Goal: Information Seeking & Learning: Learn about a topic

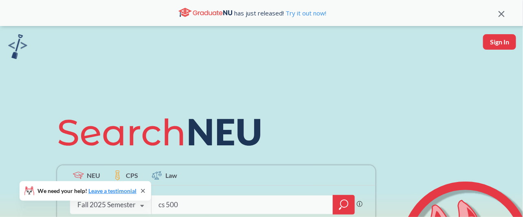
type input "cs 5001"
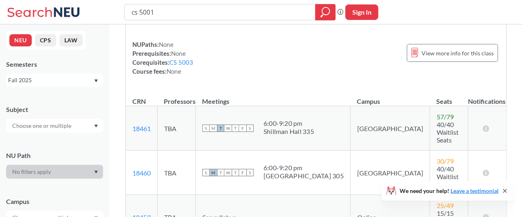
scroll to position [112, 0]
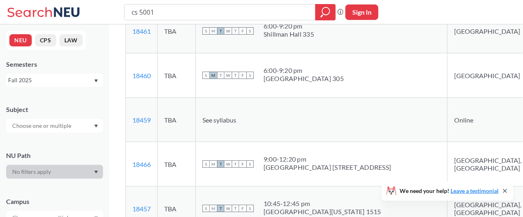
scroll to position [0, 0]
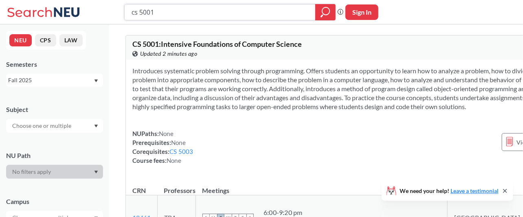
click at [165, 10] on input "cs 5001" at bounding box center [220, 12] width 179 height 14
type input "cs 5003"
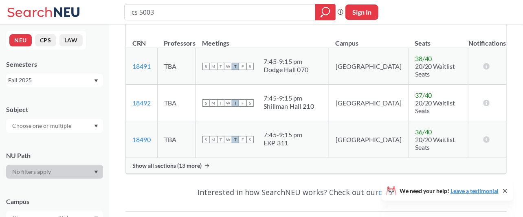
scroll to position [112, 0]
click at [169, 161] on span "Show all sections (13 more)" at bounding box center [166, 164] width 69 height 7
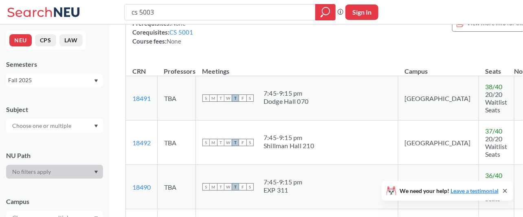
scroll to position [0, 0]
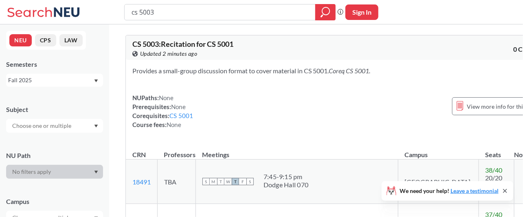
drag, startPoint x: 182, startPoint y: 129, endPoint x: 147, endPoint y: 105, distance: 42.2
click at [147, 105] on div "NUPaths: None Prerequisites: None Corequisites: CS 5001 Course fees: None" at bounding box center [162, 111] width 61 height 36
click at [137, 105] on div "NUPaths: None Prerequisites: None Corequisites: CS 5001 Course fees: None" at bounding box center [162, 111] width 61 height 36
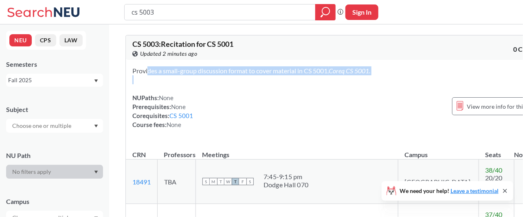
drag, startPoint x: 133, startPoint y: 70, endPoint x: 222, endPoint y: 94, distance: 92.1
click at [221, 92] on div "Provides a small-group discussion format to cover material in CS 5001. Coreq CS…" at bounding box center [338, 101] width 425 height 82
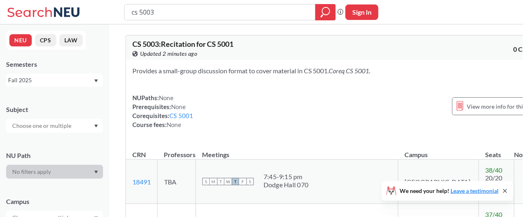
click at [217, 98] on div "NUPaths: None Prerequisites: None Corequisites: CS 5001 Course fees: None View …" at bounding box center [338, 111] width 412 height 36
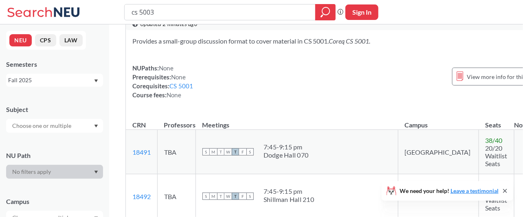
scroll to position [30, 0]
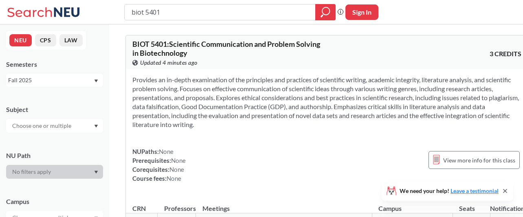
scroll to position [162, 0]
